Goal: Register for event/course

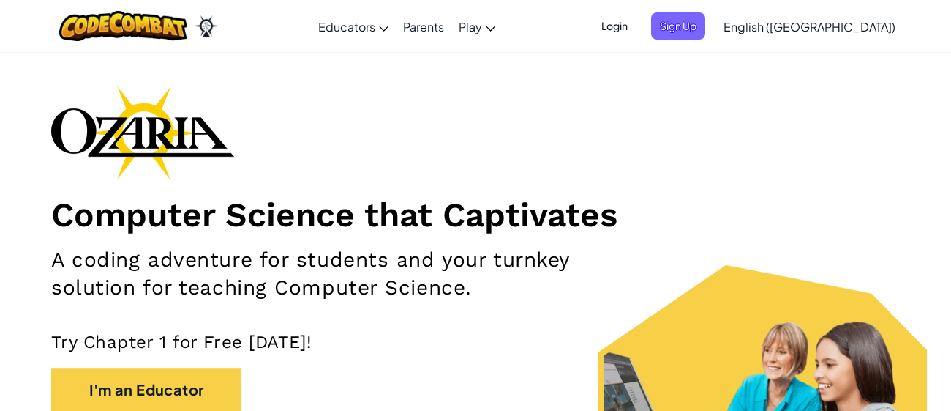
scroll to position [42, 0]
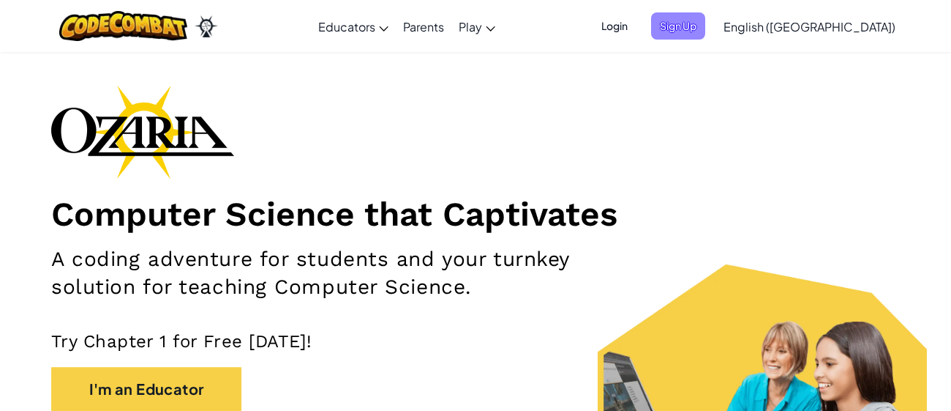
click at [705, 26] on span "Sign Up" at bounding box center [678, 25] width 54 height 27
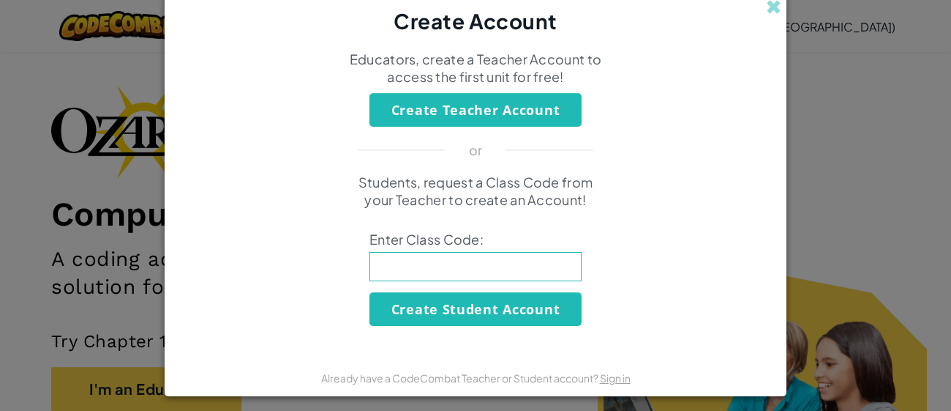
click at [519, 261] on input at bounding box center [476, 266] width 212 height 29
type input "EastDryPlate"
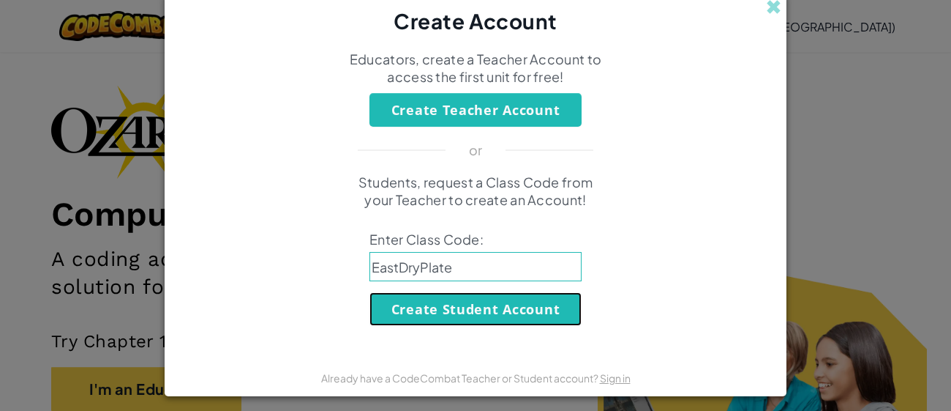
click at [474, 323] on button "Create Student Account" at bounding box center [476, 309] width 212 height 34
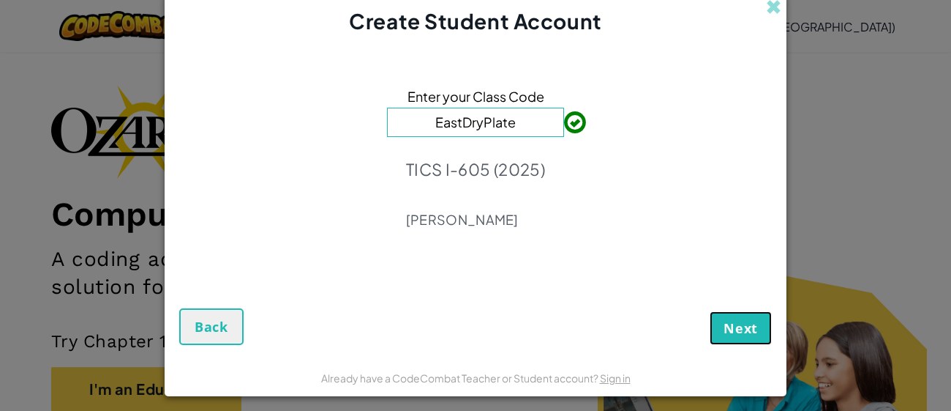
click at [727, 340] on button "Next" at bounding box center [741, 328] width 62 height 34
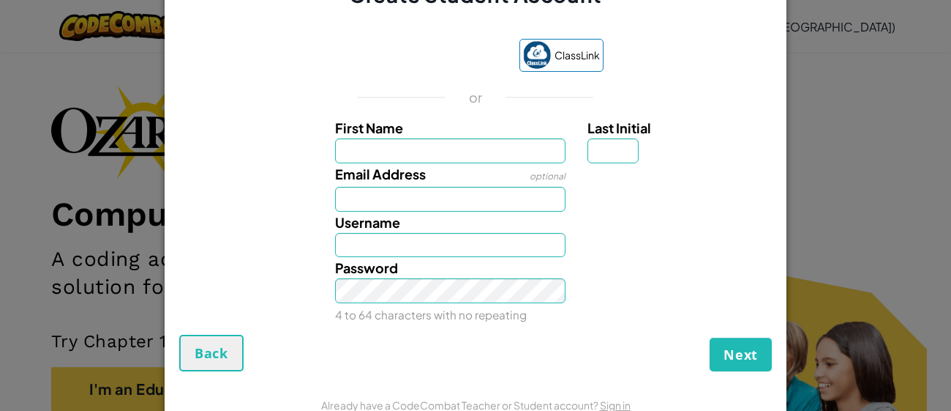
click at [413, 157] on input "First Name" at bounding box center [450, 150] width 231 height 25
type input "Alejandro"
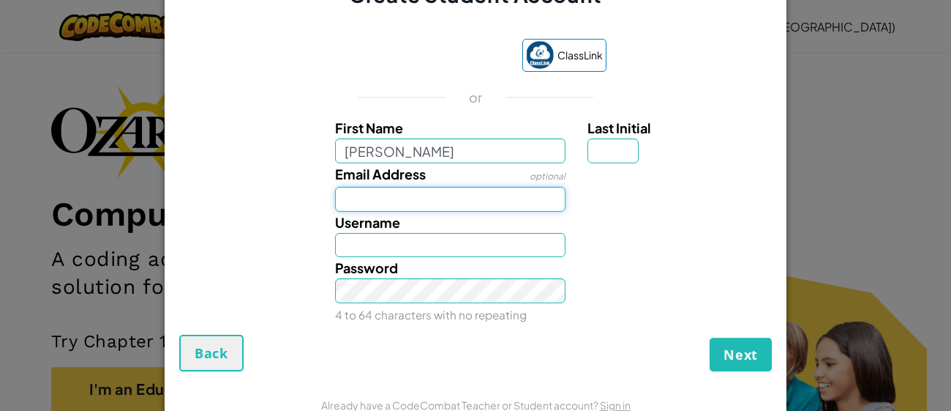
type input "Alejandro"
click at [351, 208] on input "Email Address" at bounding box center [450, 199] width 231 height 25
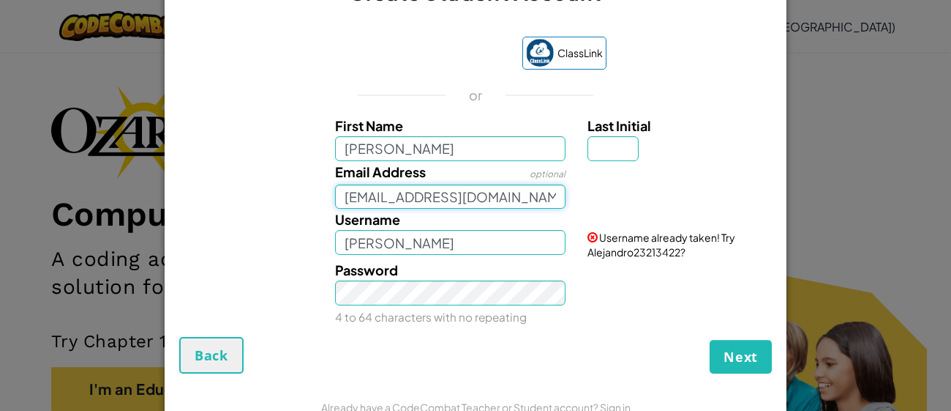
type input "AL07141758@tecmilenio.mx"
click at [607, 148] on input "Last Initial" at bounding box center [613, 148] width 51 height 25
type input "H"
click at [423, 255] on div "Username AlejandroH Username already taken! Try Alejandro23213422?" at bounding box center [475, 234] width 607 height 50
click at [419, 244] on input "AlejandroH" at bounding box center [450, 242] width 231 height 25
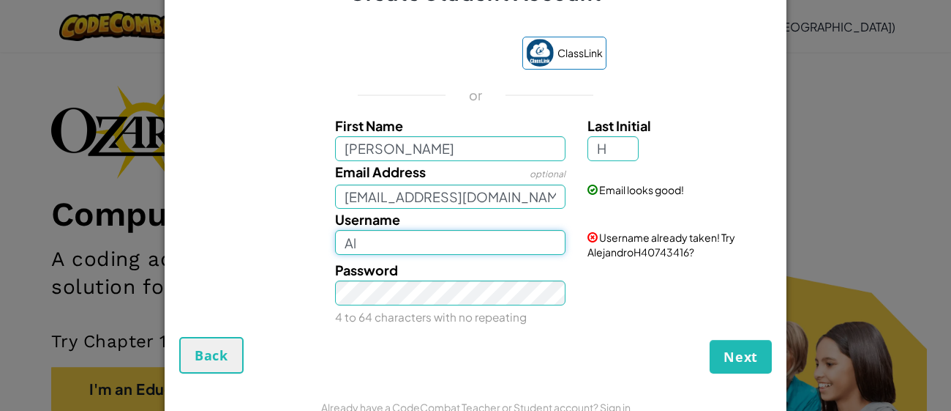
type input "A"
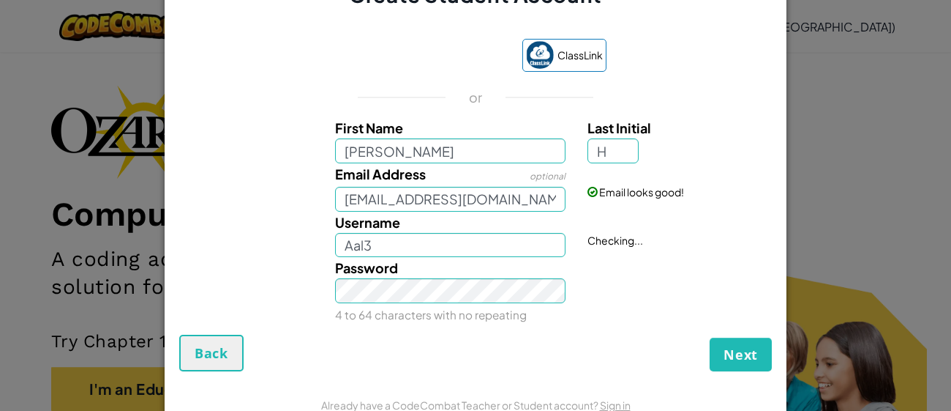
click at [533, 389] on div "Already have a CodeCombat Teacher or Student account? Sign in" at bounding box center [476, 404] width 622 height 37
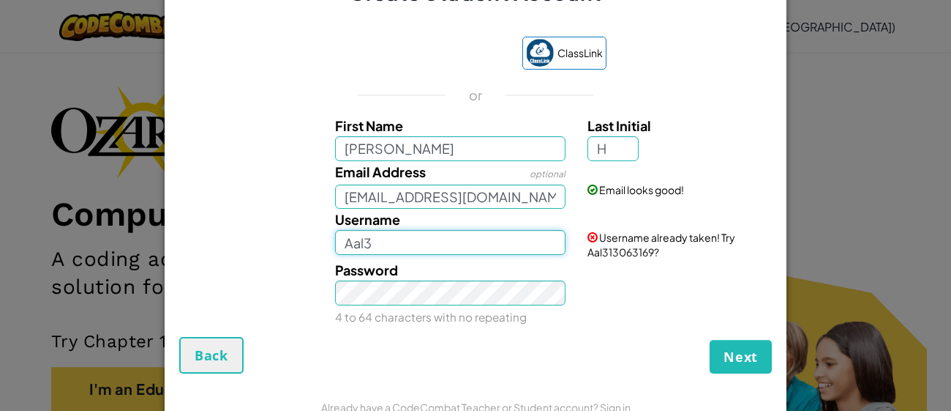
click at [454, 240] on input "Aal3" at bounding box center [450, 242] width 231 height 25
click at [486, 250] on input "Aal3xx" at bounding box center [450, 242] width 231 height 25
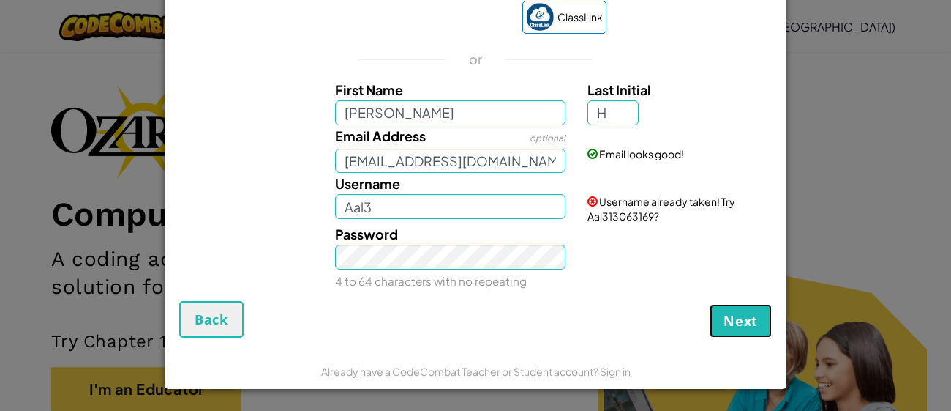
click at [765, 320] on button "Next" at bounding box center [741, 321] width 62 height 34
click at [616, 193] on div "Username already taken! Try Aal313063169?" at bounding box center [678, 198] width 203 height 50
click at [451, 212] on input "Aal3" at bounding box center [450, 206] width 231 height 25
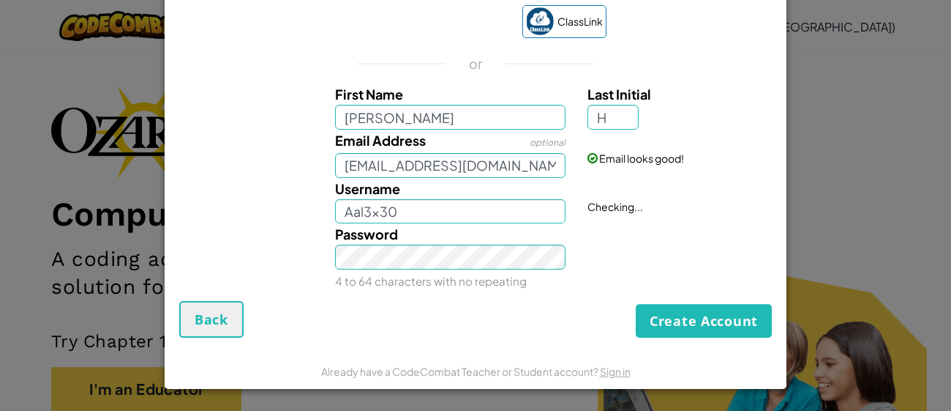
click at [520, 315] on div "Create Account Back" at bounding box center [475, 319] width 593 height 37
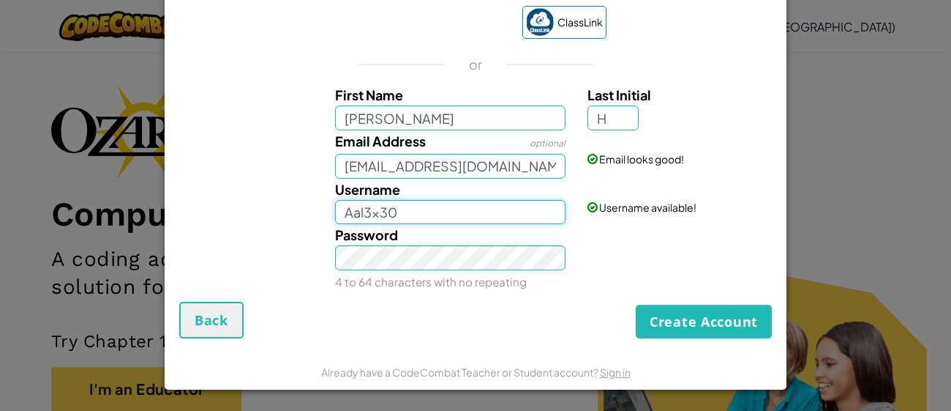
click at [430, 217] on input "Aal3x30" at bounding box center [450, 212] width 231 height 25
type input "Aal3x10"
click at [553, 327] on div "Create Account Back" at bounding box center [475, 320] width 593 height 37
click at [686, 320] on button "Create Account" at bounding box center [704, 321] width 136 height 34
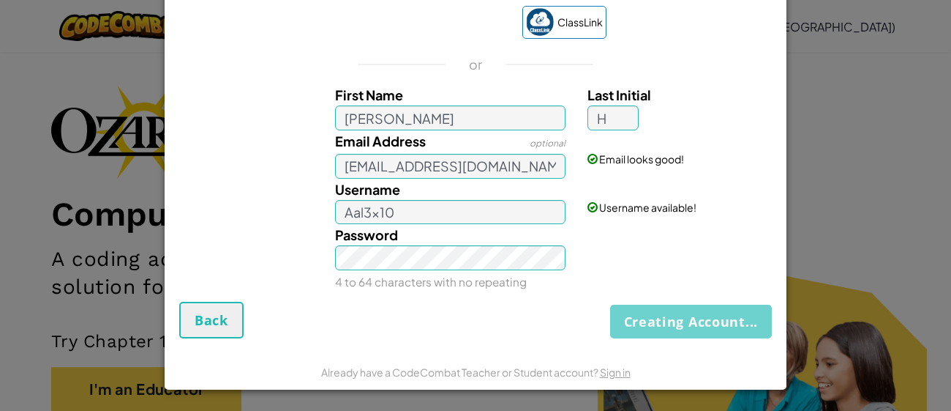
scroll to position [7, 0]
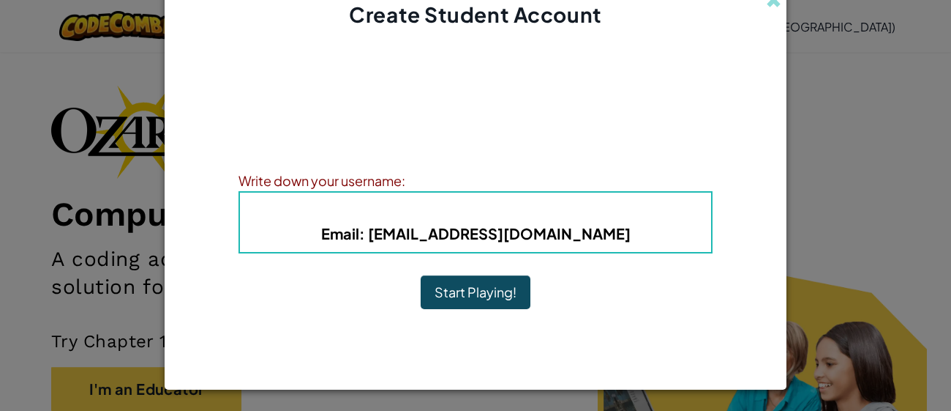
click at [399, 238] on b "Email : AL07141758@tecmilenio.mx" at bounding box center [476, 233] width 310 height 18
click at [460, 293] on button "Start Playing!" at bounding box center [476, 292] width 110 height 34
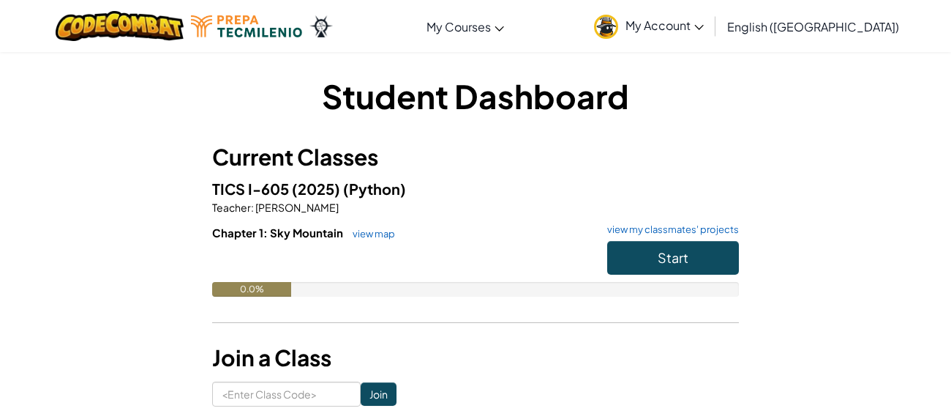
click at [704, 31] on span "My Account" at bounding box center [665, 25] width 78 height 15
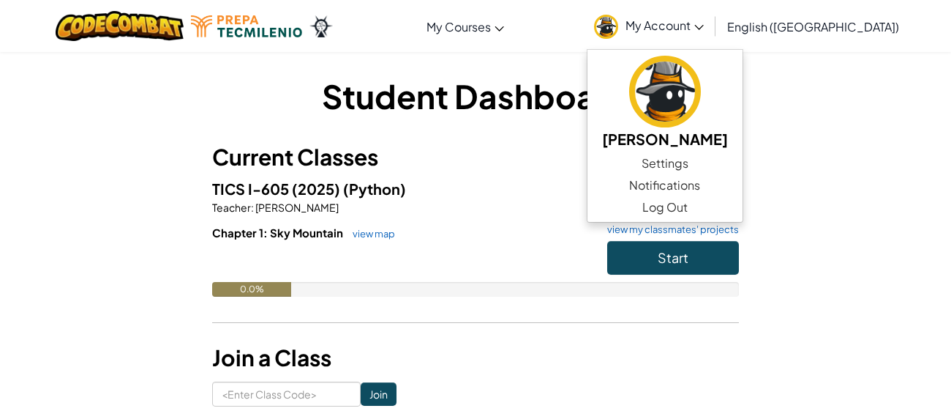
click at [860, 115] on div "Student Dashboard Current Classes TICS I-605 (2025) (Python) Teacher : [PERSON_…" at bounding box center [476, 239] width 856 height 333
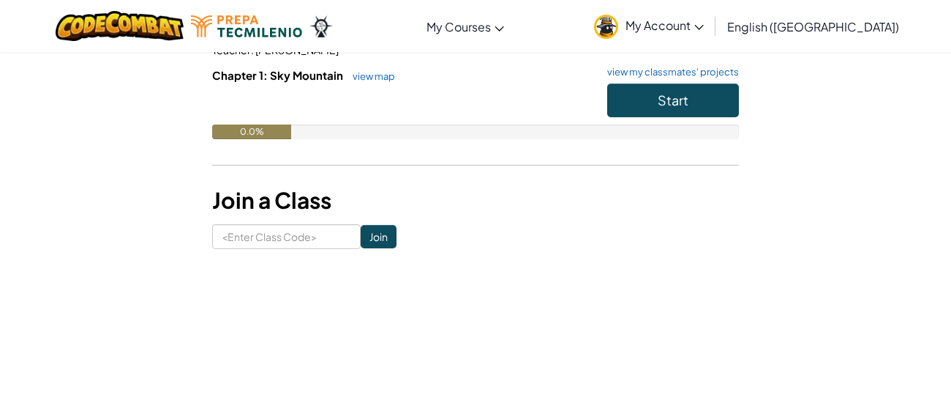
scroll to position [173, 0]
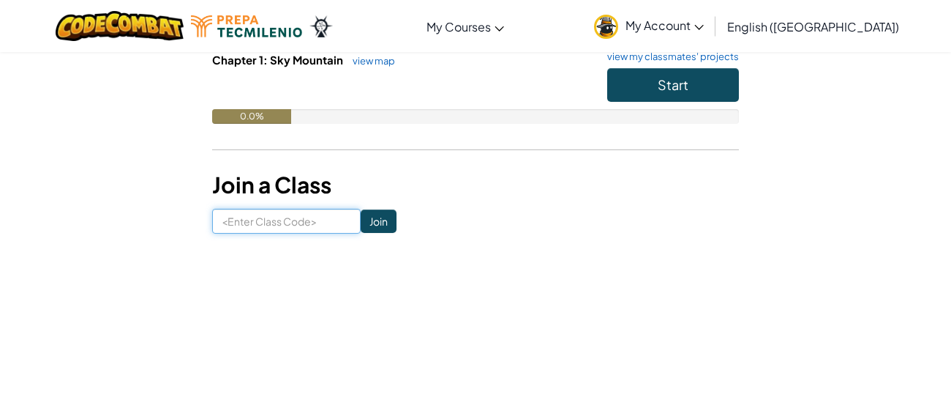
click at [270, 217] on input at bounding box center [286, 221] width 149 height 25
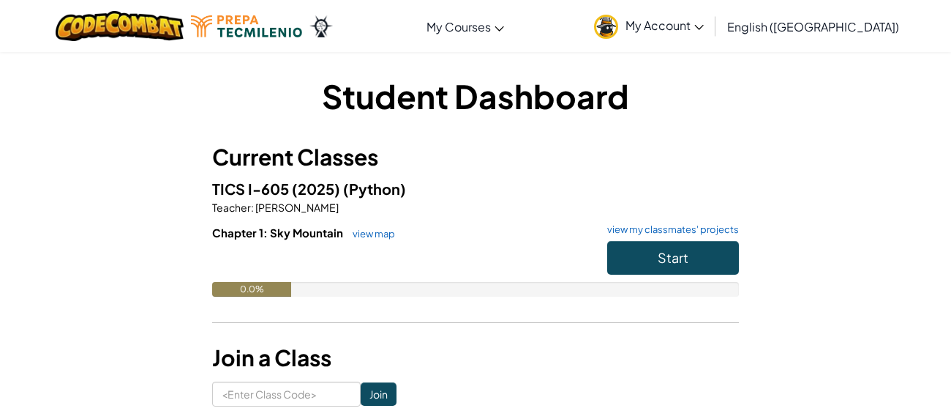
click at [704, 24] on span "My Account" at bounding box center [665, 25] width 78 height 15
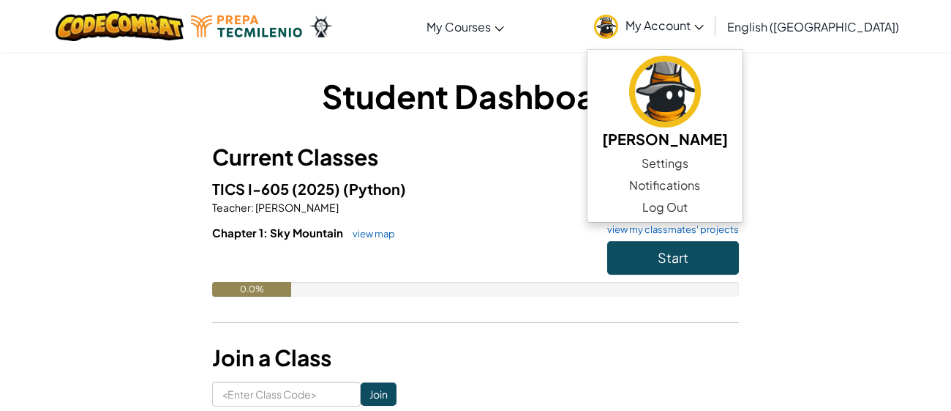
click at [574, 181] on h5 "TICS I-605 (2025) (Python)" at bounding box center [475, 188] width 527 height 23
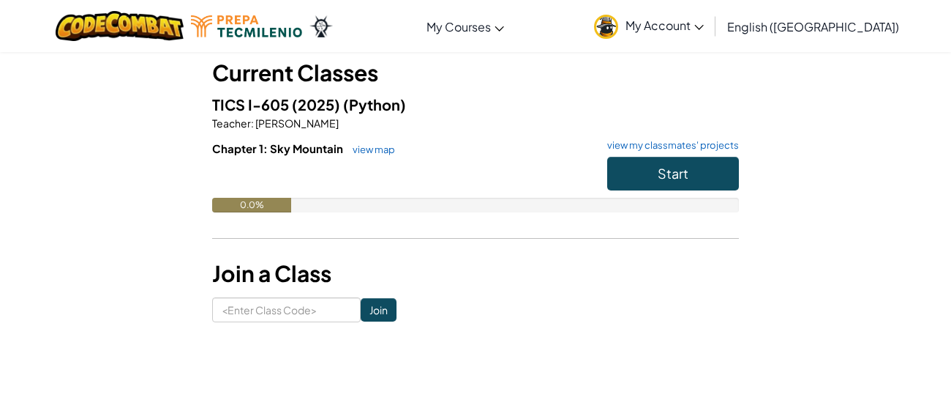
scroll to position [83, 0]
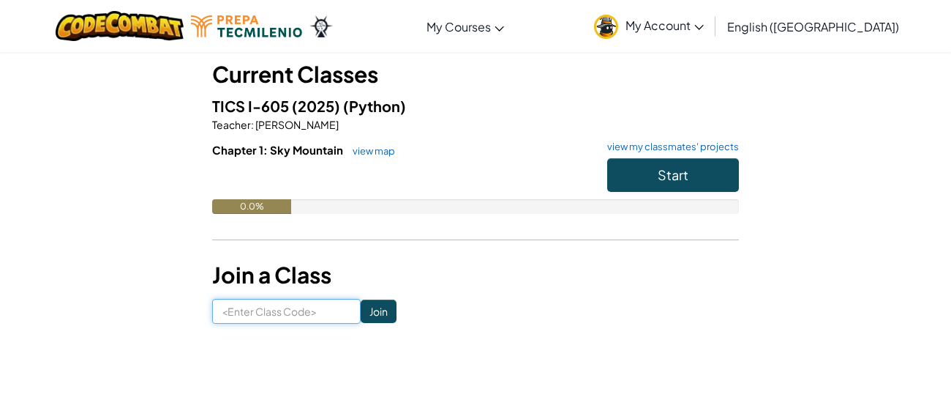
click at [304, 307] on input at bounding box center [286, 311] width 149 height 25
type input "EastDryPlate"
click at [371, 315] on input "Join" at bounding box center [379, 310] width 36 height 23
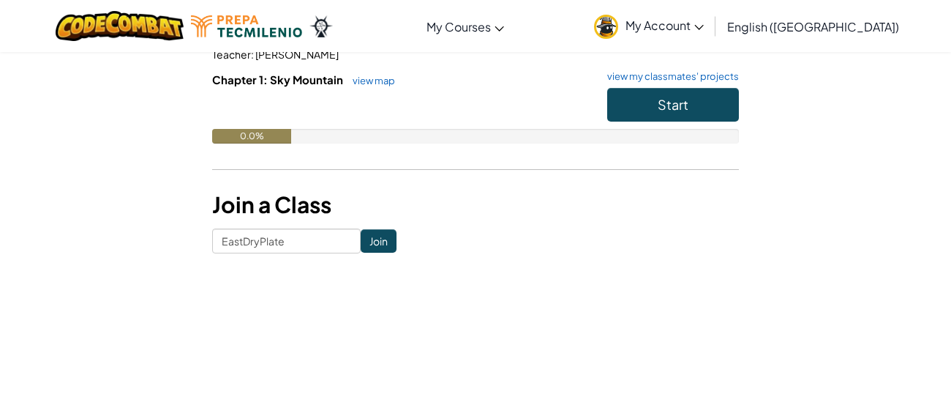
scroll to position [187, 0]
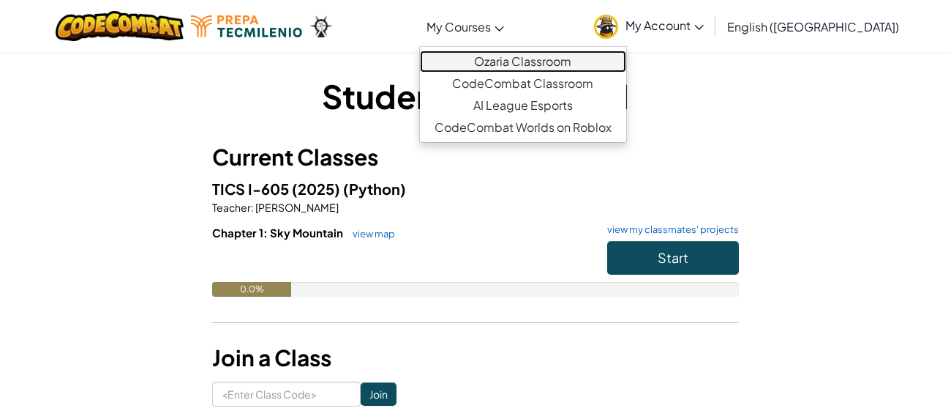
click at [558, 56] on link "Ozaria Classroom" at bounding box center [523, 61] width 206 height 22
